Goal: Task Accomplishment & Management: Use online tool/utility

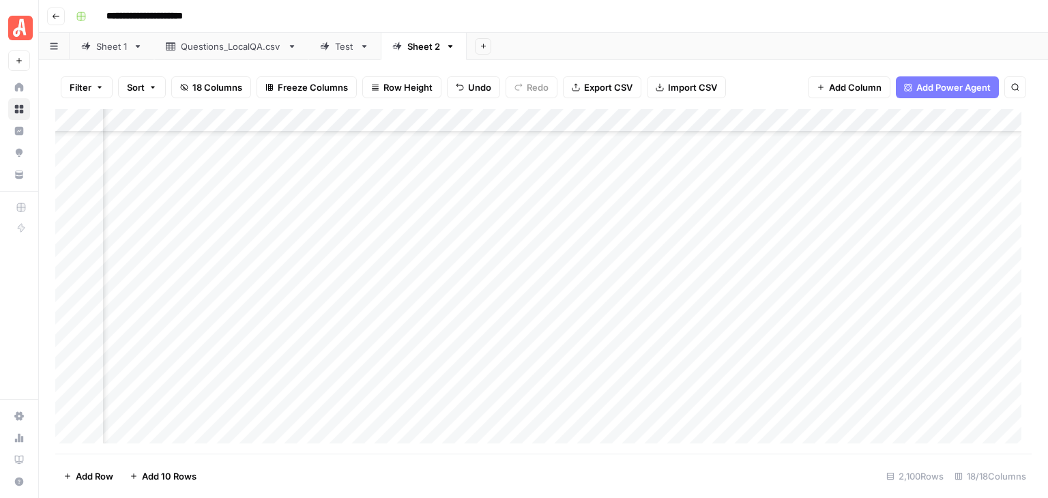
scroll to position [27781, 126]
click at [606, 334] on div "Add Column" at bounding box center [543, 281] width 976 height 345
click at [343, 358] on div "Add Column" at bounding box center [543, 281] width 976 height 345
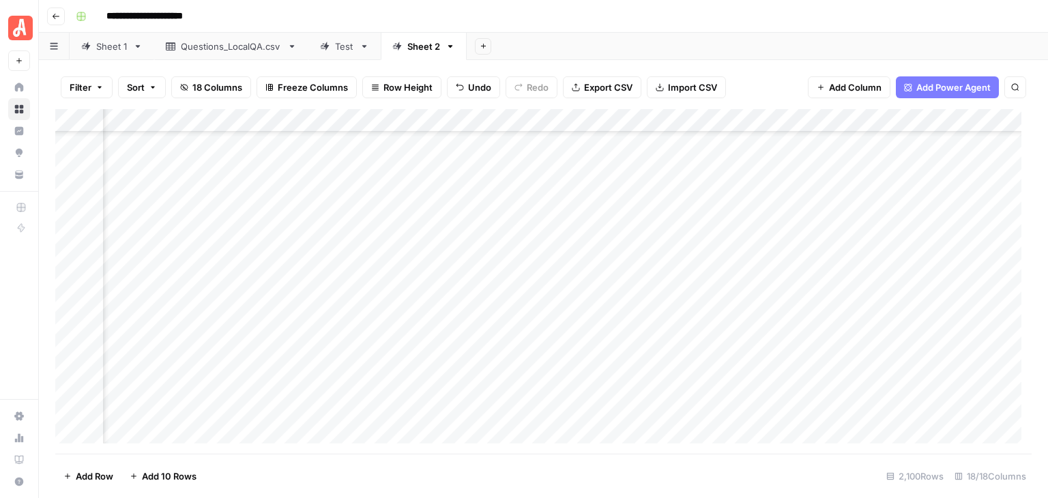
click at [475, 12] on div "**********" at bounding box center [552, 16] width 964 height 22
click at [911, 333] on div "Add Column" at bounding box center [543, 281] width 976 height 345
click at [72, 177] on div "Add Column" at bounding box center [543, 281] width 976 height 345
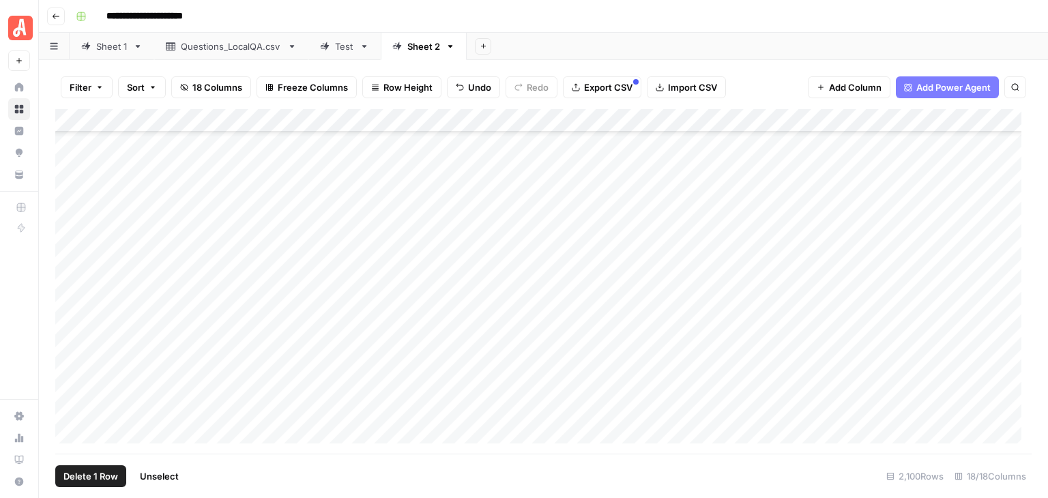
scroll to position [40470, 0]
click at [72, 287] on div "Add Column" at bounding box center [543, 281] width 976 height 345
click at [713, 118] on div "Add Column" at bounding box center [543, 281] width 976 height 345
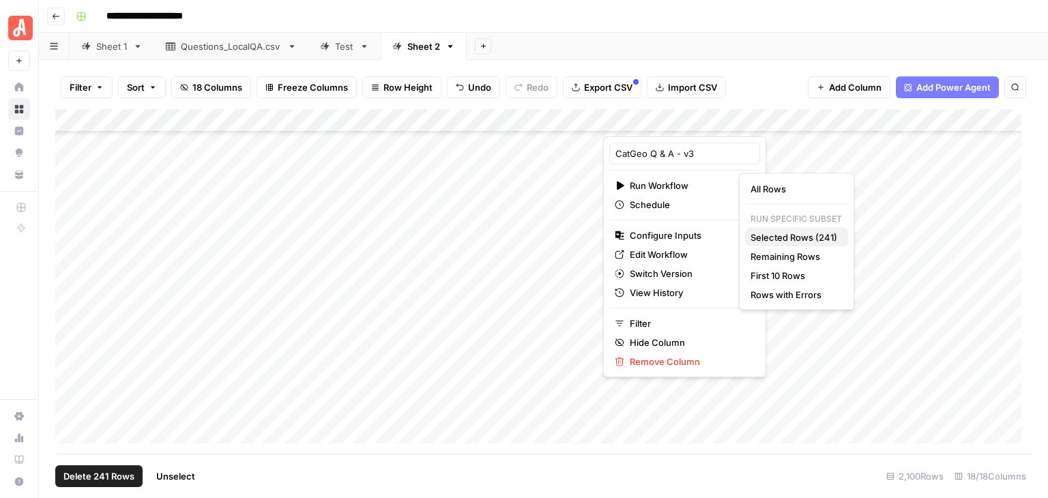
click at [797, 235] on span "Selected Rows (241)" at bounding box center [793, 238] width 87 height 14
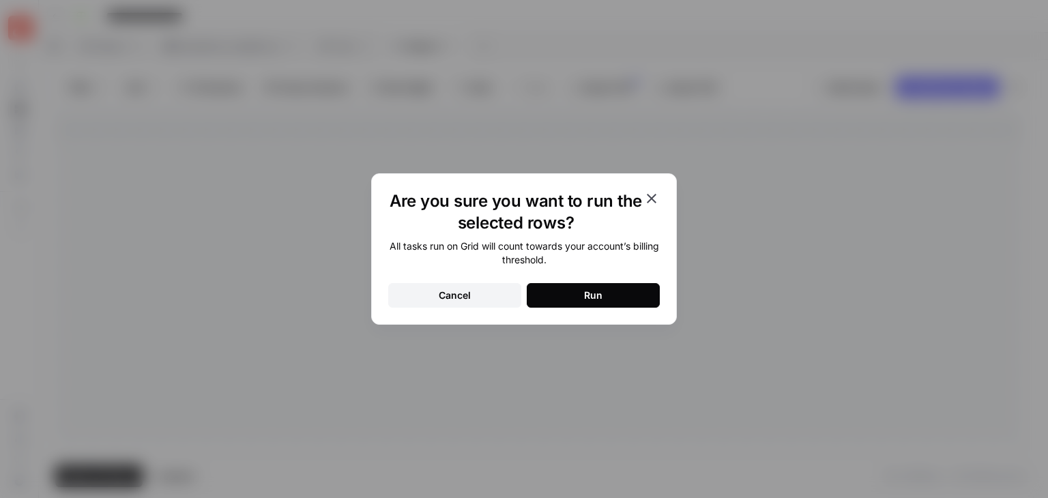
click at [615, 295] on button "Run" at bounding box center [593, 295] width 133 height 25
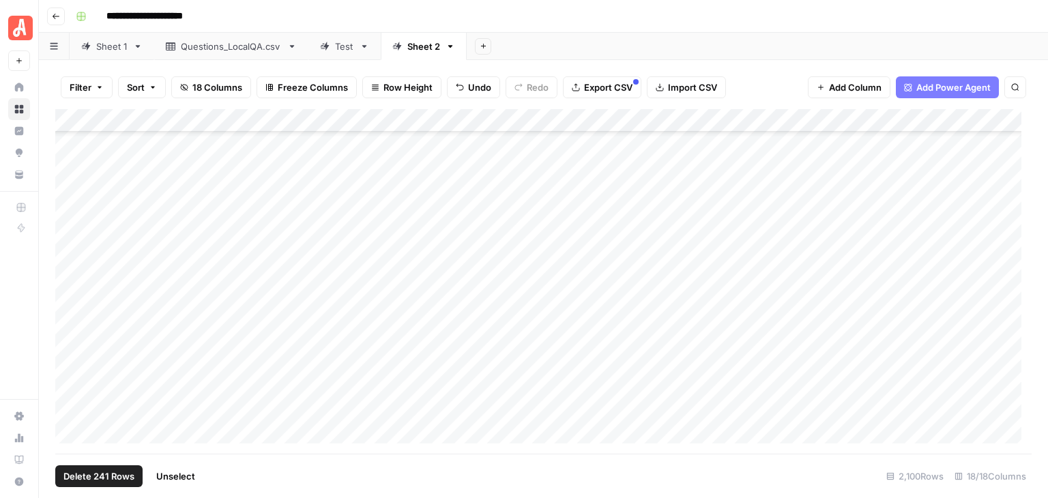
click at [173, 479] on span "Unselect" at bounding box center [175, 476] width 39 height 14
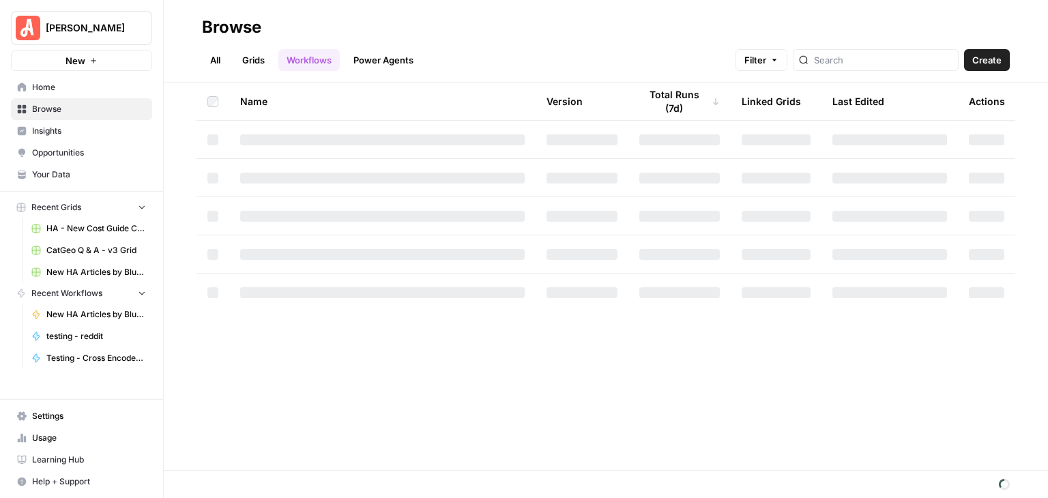
click at [253, 59] on link "Grids" at bounding box center [253, 60] width 39 height 22
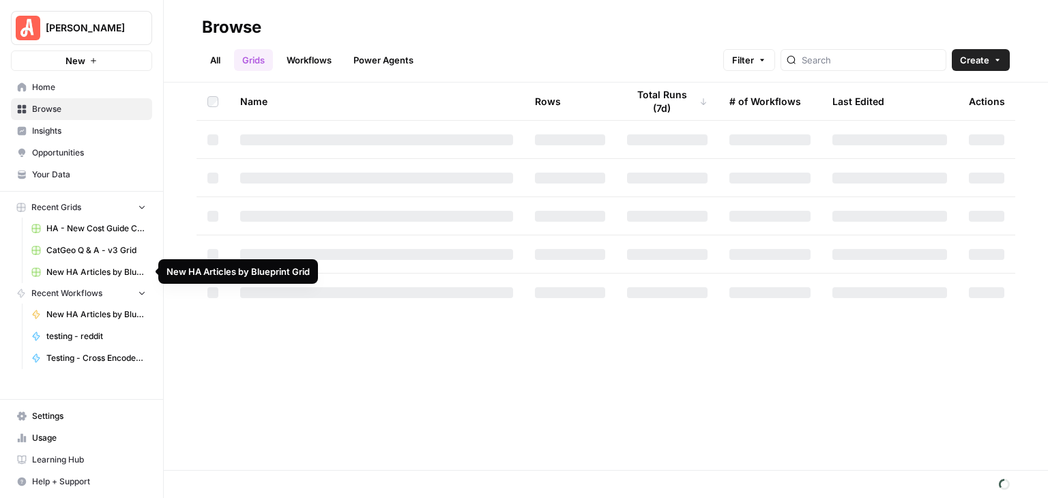
click at [103, 270] on span "New HA Articles by Blueprint Grid" at bounding box center [96, 272] width 100 height 12
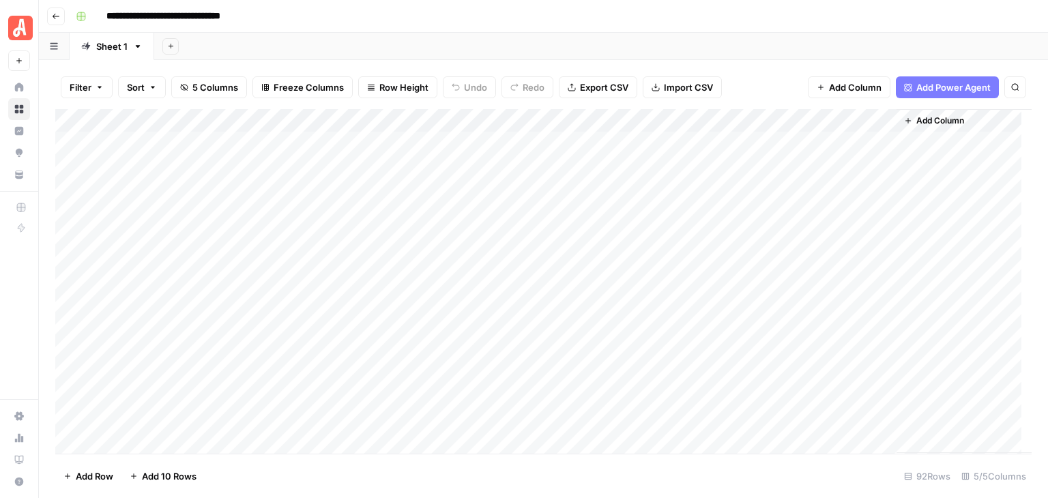
click at [184, 121] on div "Add Column" at bounding box center [543, 281] width 976 height 345
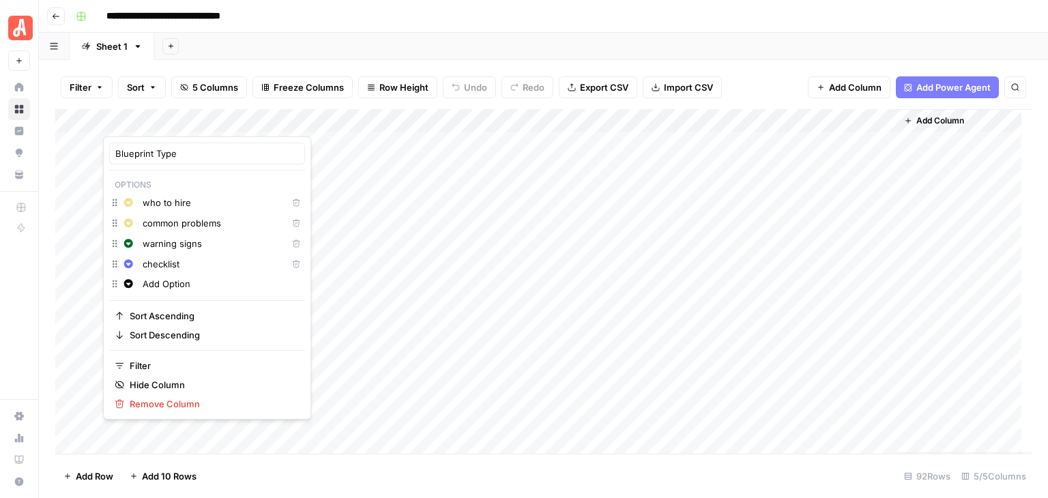
click at [362, 20] on div "**********" at bounding box center [552, 16] width 964 height 22
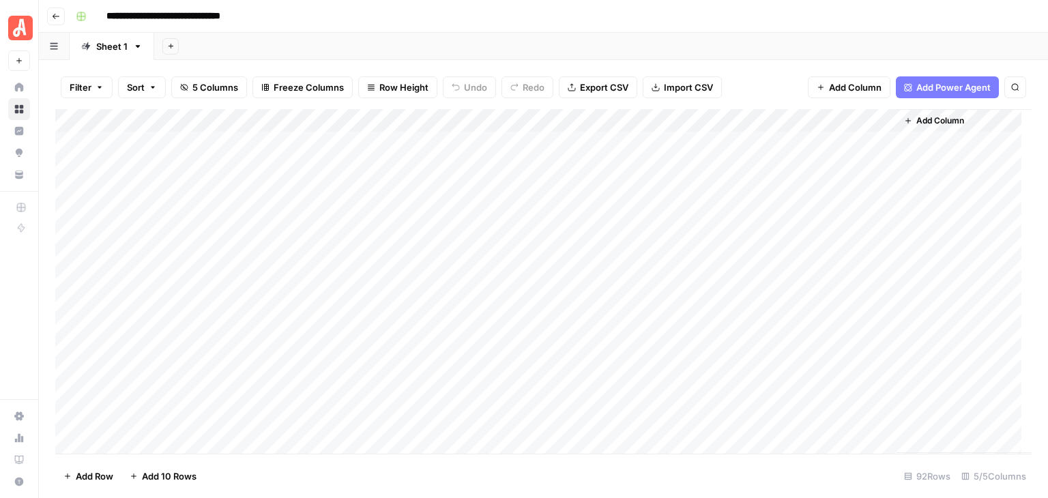
click at [172, 143] on div "Add Column" at bounding box center [543, 281] width 976 height 345
click at [175, 121] on div "Add Column" at bounding box center [543, 281] width 976 height 345
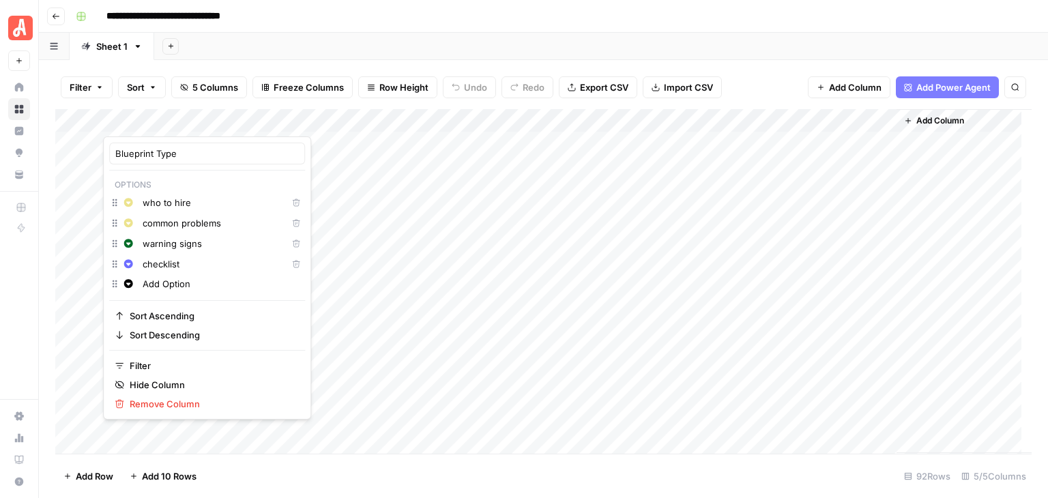
click at [184, 283] on input "Add Option" at bounding box center [221, 284] width 156 height 14
type input "A"
type input "hiring guide"
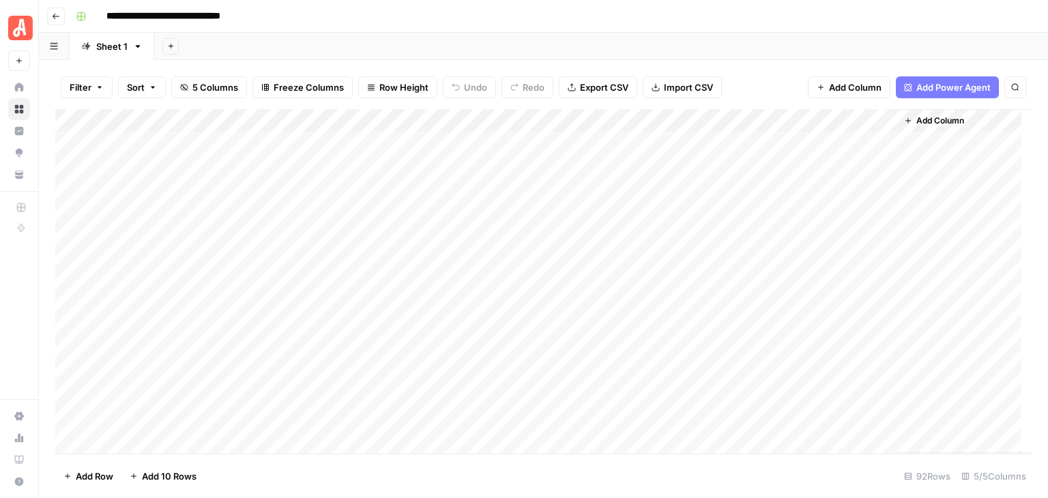
click at [312, 14] on div "**********" at bounding box center [552, 16] width 964 height 22
click at [167, 143] on div "Add Column" at bounding box center [543, 281] width 976 height 345
click at [289, 12] on div "**********" at bounding box center [552, 16] width 964 height 22
click at [151, 118] on div "Add Column" at bounding box center [543, 281] width 976 height 345
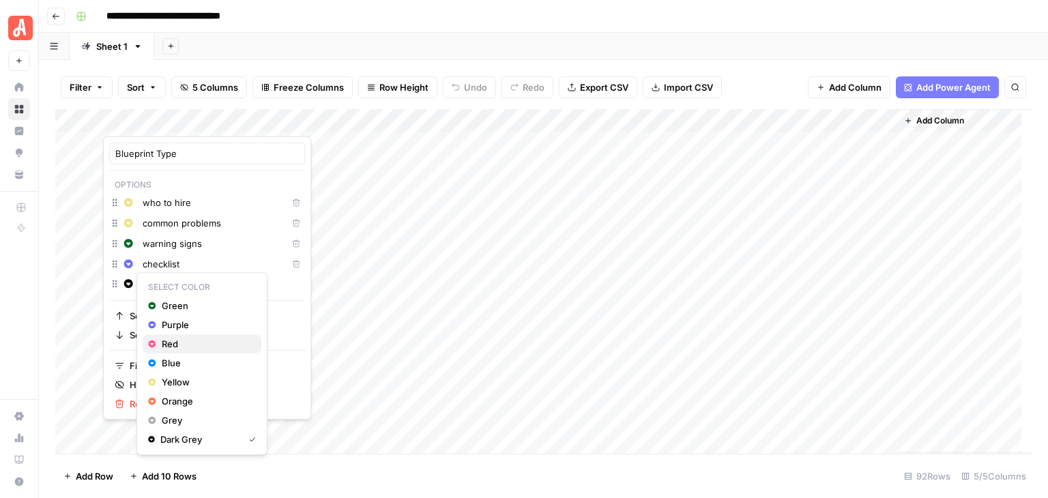
click at [179, 347] on span "Red" at bounding box center [206, 344] width 89 height 14
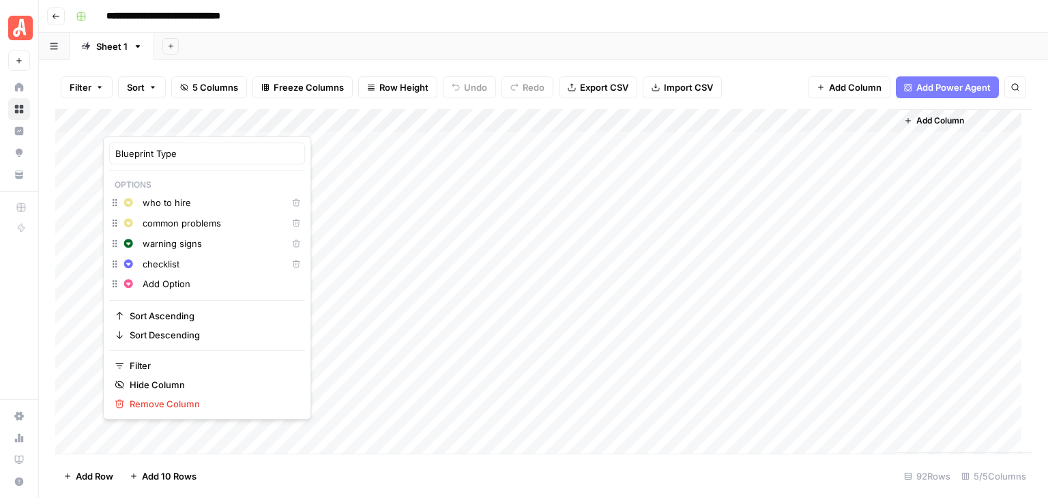
click at [186, 289] on input "Add Option" at bounding box center [221, 284] width 156 height 14
click at [198, 285] on input "Add Option" at bounding box center [221, 284] width 156 height 14
type input "A"
type input "H"
type input "h"
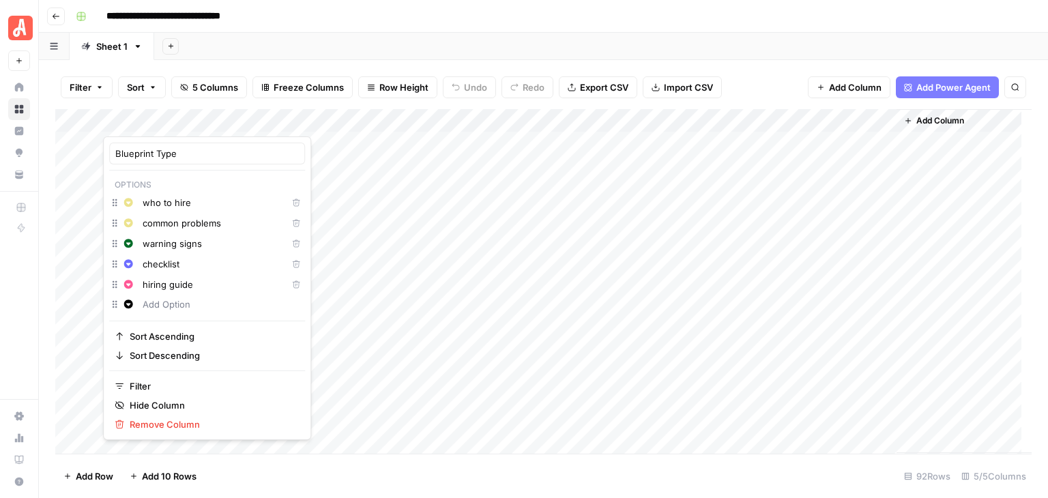
click at [287, 33] on div "Add Sheet" at bounding box center [601, 46] width 894 height 27
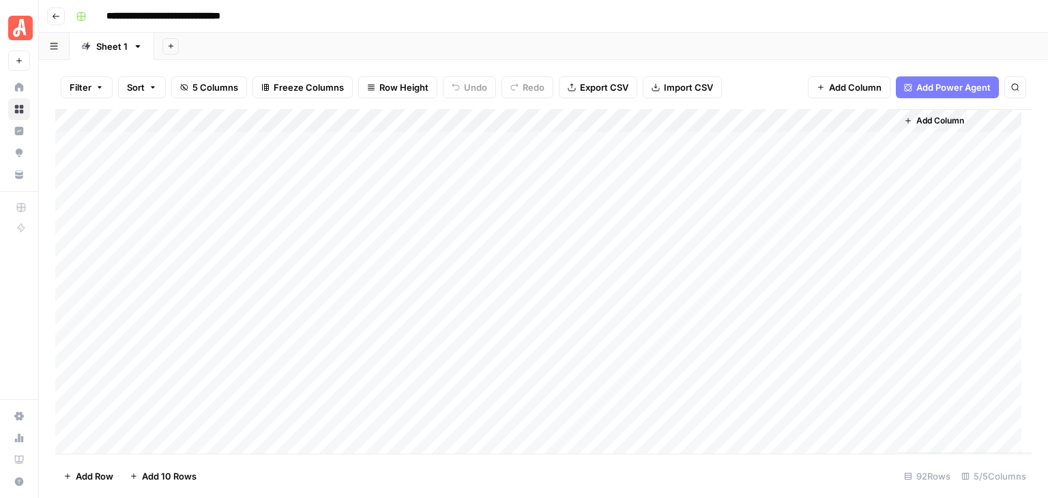
click at [168, 145] on div "Add Column" at bounding box center [543, 281] width 976 height 345
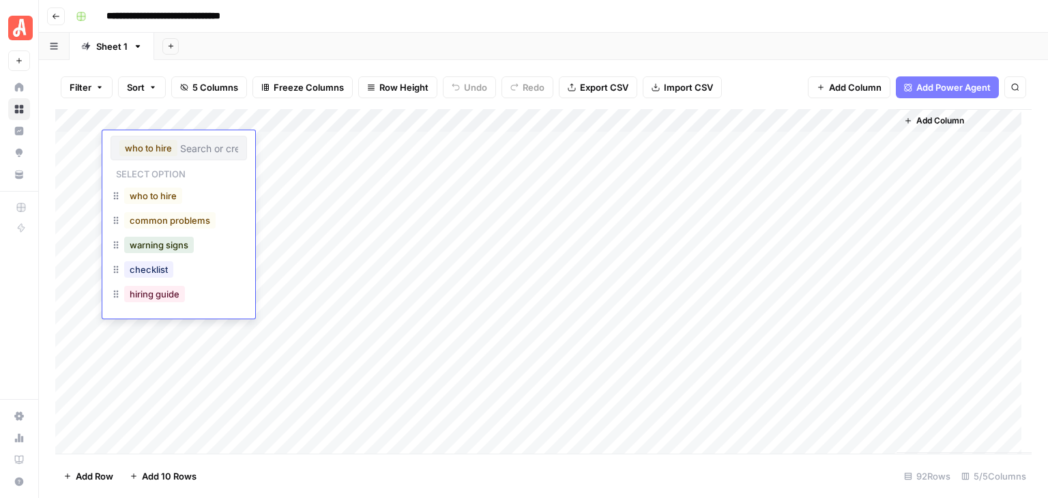
click at [297, 29] on header "**********" at bounding box center [543, 16] width 1009 height 33
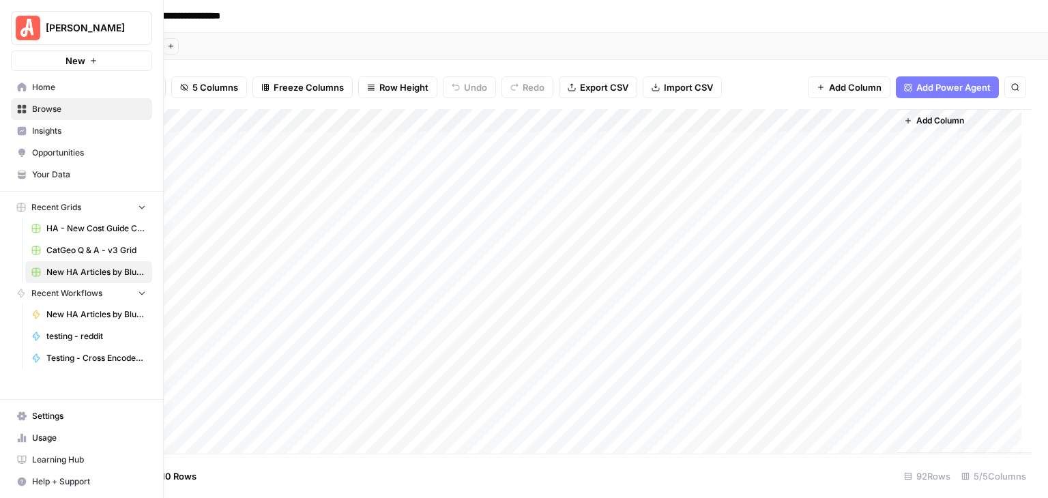
click at [77, 171] on span "Your Data" at bounding box center [89, 175] width 114 height 12
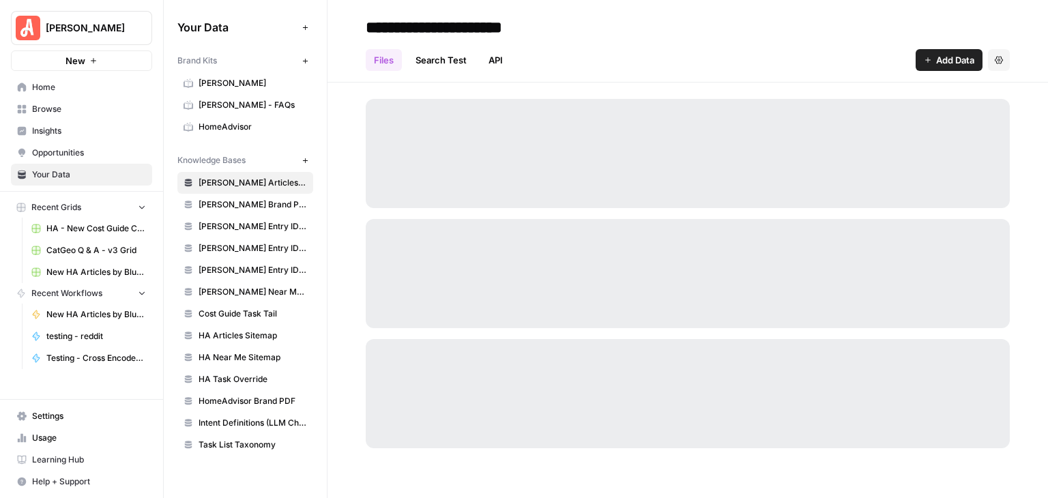
click at [244, 130] on span "HomeAdvisor" at bounding box center [253, 127] width 108 height 12
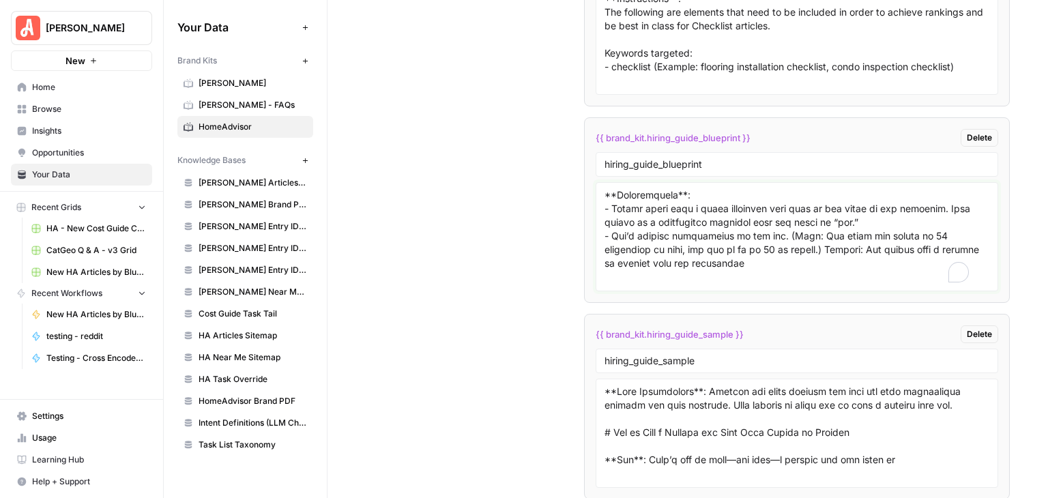
scroll to position [136, 0]
drag, startPoint x: 876, startPoint y: 223, endPoint x: 884, endPoint y: 247, distance: 25.2
click at [884, 247] on textarea "To enrich screen reader interactions, please activate Accessibility in Grammarl…" at bounding box center [796, 236] width 385 height 97
paste textarea "Here’s how to find—and hire—a plumber you can count on"
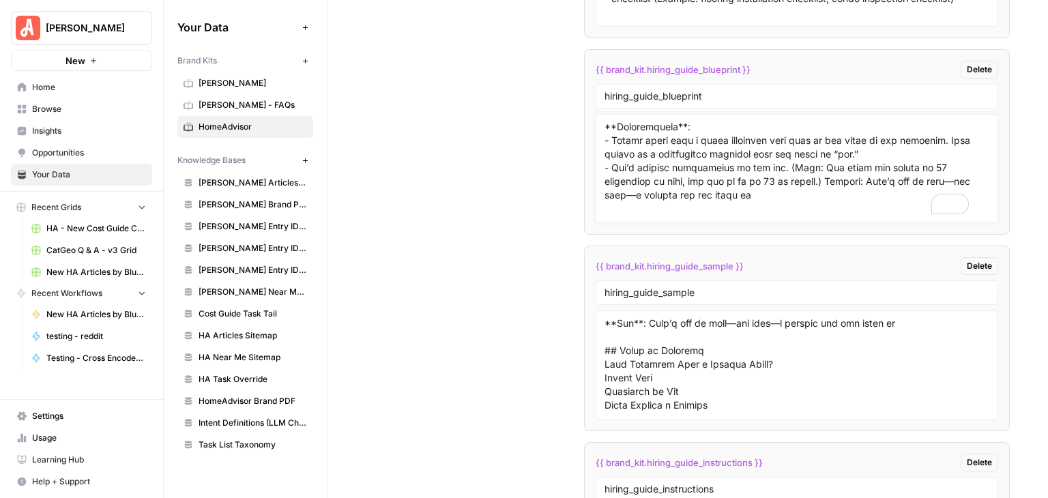
click at [830, 156] on textarea "To enrich screen reader interactions, please activate Accessibility in Grammarl…" at bounding box center [796, 168] width 385 height 97
drag, startPoint x: 922, startPoint y: 168, endPoint x: 597, endPoint y: 173, distance: 325.4
click at [597, 173] on div at bounding box center [797, 168] width 402 height 109
type textarea "### Meta Description **Instructions**: Write a 120–160 character description th…"
click at [798, 287] on input "hiring_guide_sample" at bounding box center [796, 293] width 385 height 12
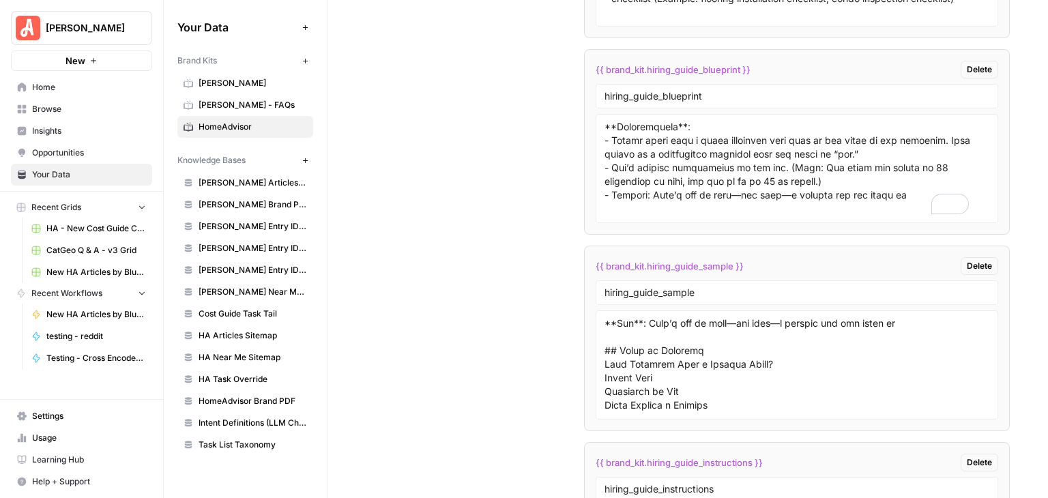
click at [90, 266] on span "New HA Articles by Blueprint Grid" at bounding box center [96, 272] width 100 height 12
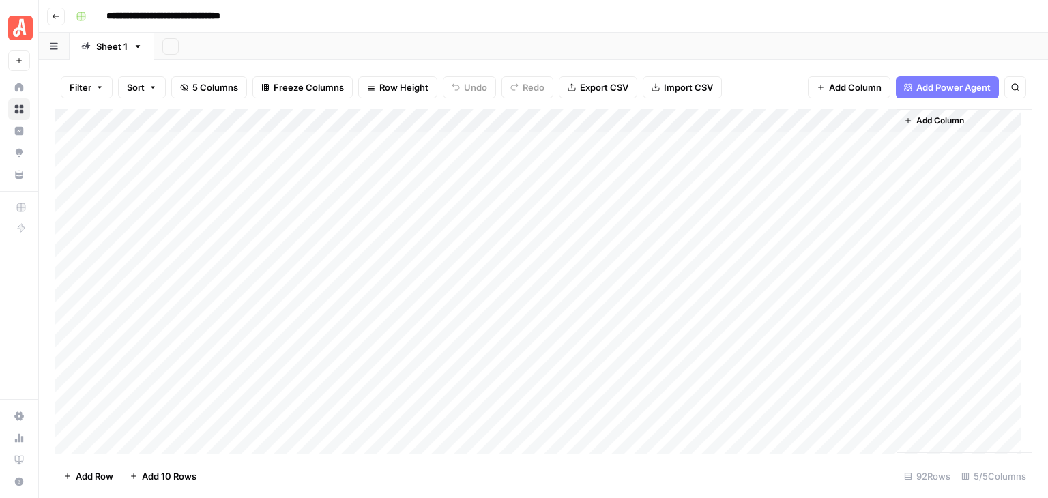
click at [175, 171] on div "Add Column" at bounding box center [543, 281] width 976 height 345
click at [257, 41] on div "Add Sheet" at bounding box center [601, 46] width 894 height 27
